Goal: Information Seeking & Learning: Find specific fact

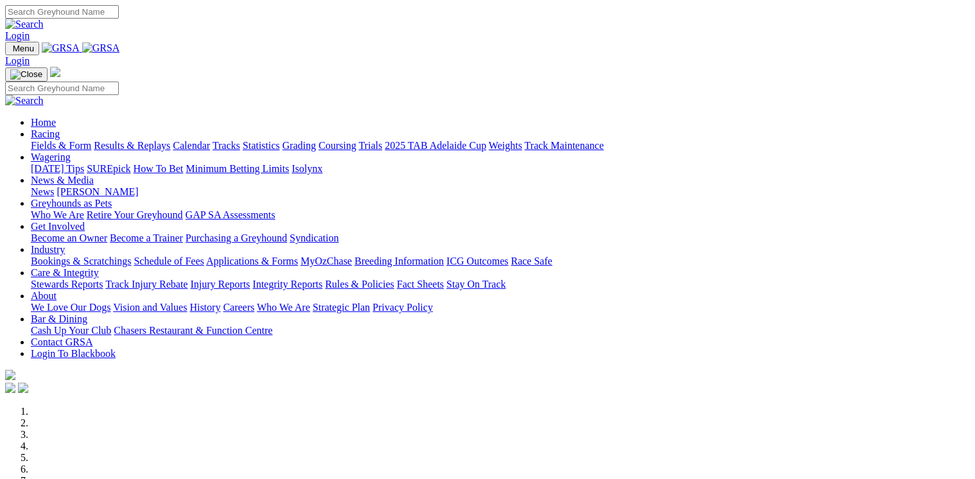
scroll to position [411, 0]
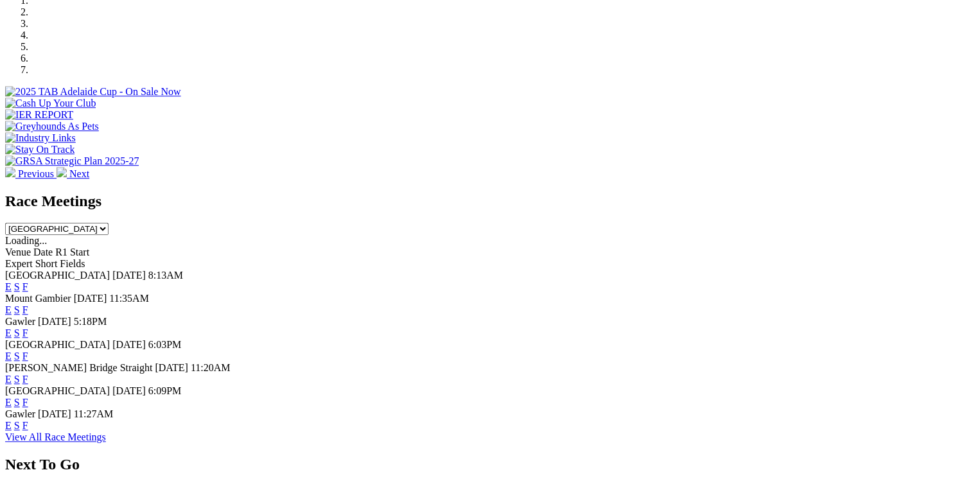
click at [28, 304] on link "F" at bounding box center [25, 309] width 6 height 11
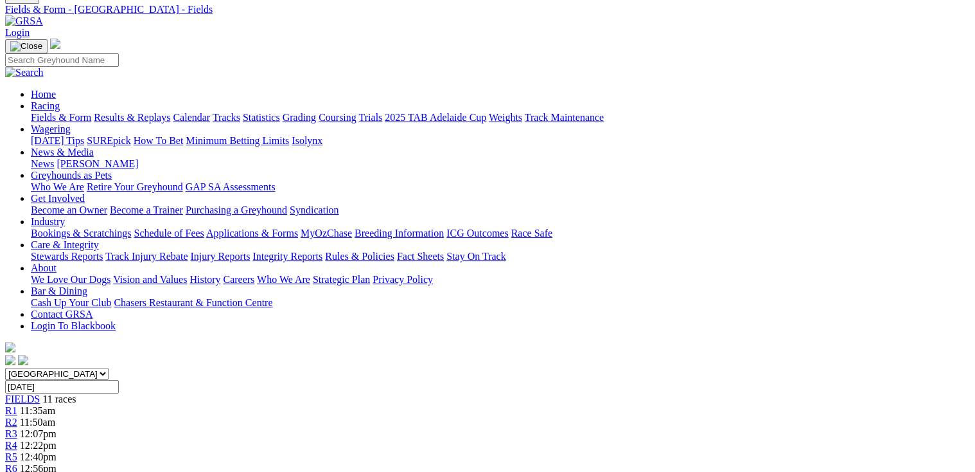
scroll to position [103, 0]
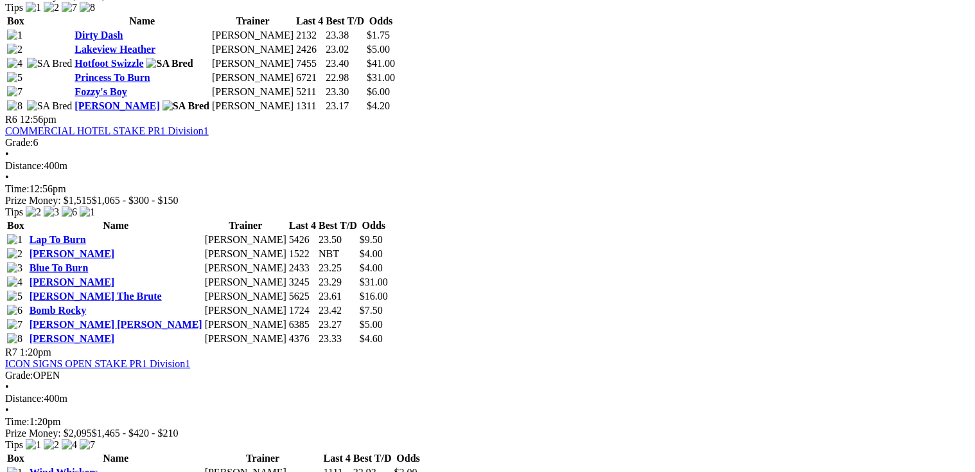
scroll to position [1542, 0]
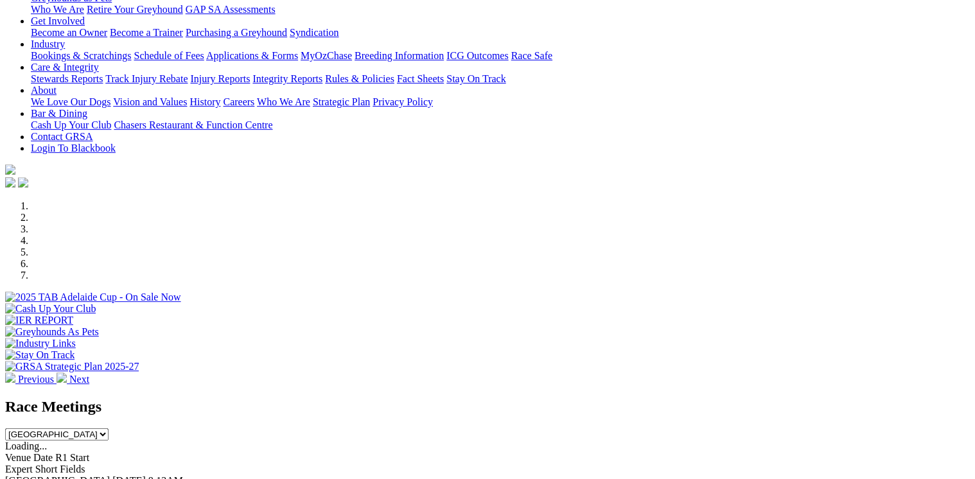
scroll to position [103, 0]
